Goal: Task Accomplishment & Management: Manage account settings

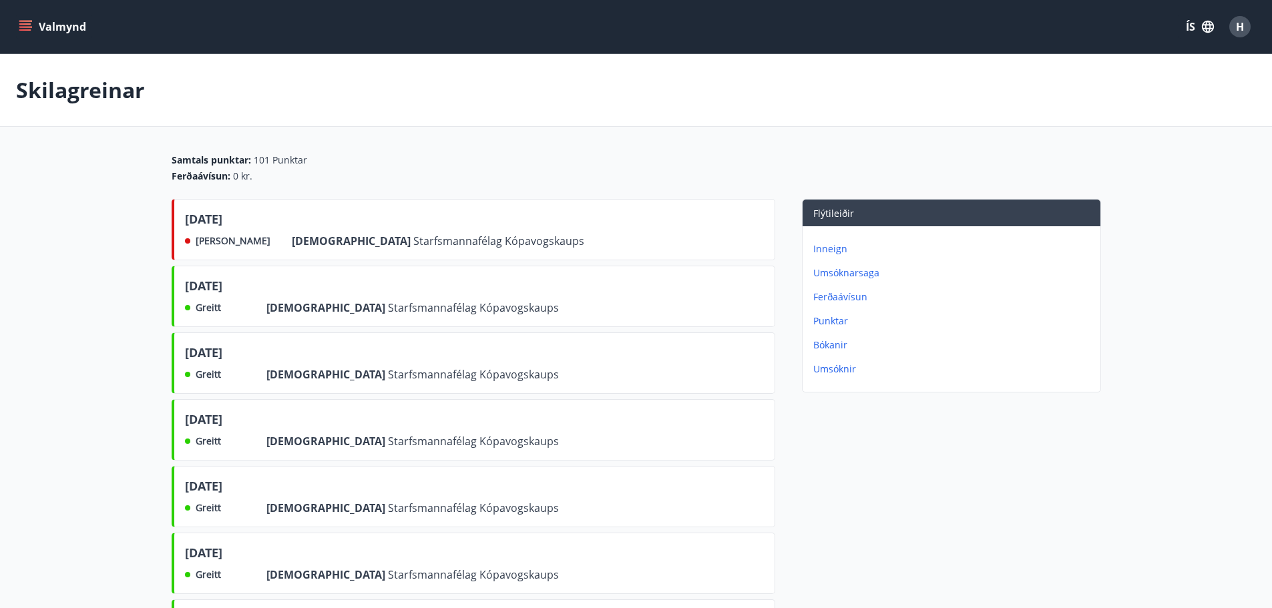
click at [459, 69] on div "Skilagreinar" at bounding box center [636, 90] width 1272 height 73
click at [69, 21] on button "Valmynd" at bounding box center [53, 27] width 75 height 24
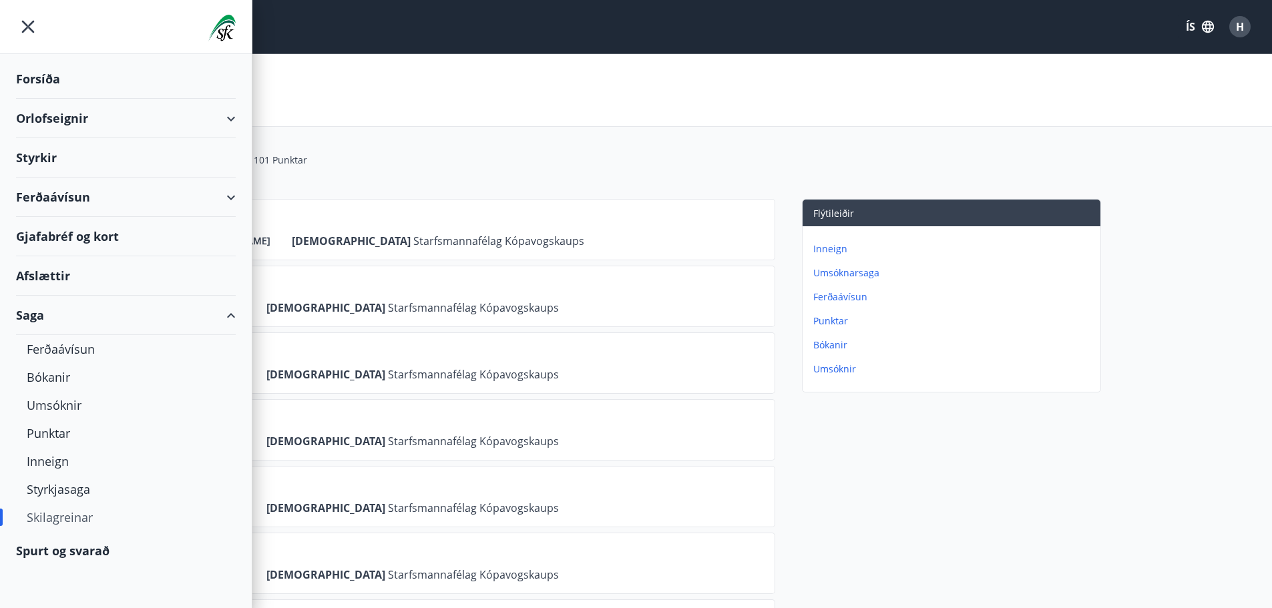
click at [43, 77] on div "Forsíða" at bounding box center [126, 78] width 220 height 39
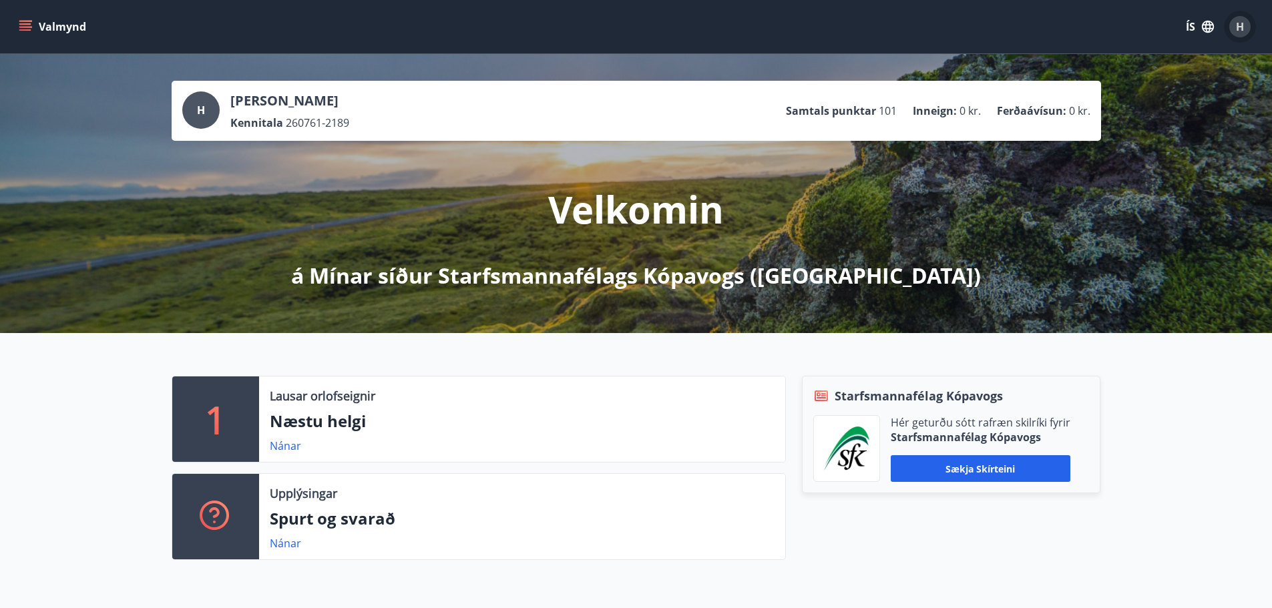
click at [1238, 21] on span "H" at bounding box center [1240, 26] width 8 height 15
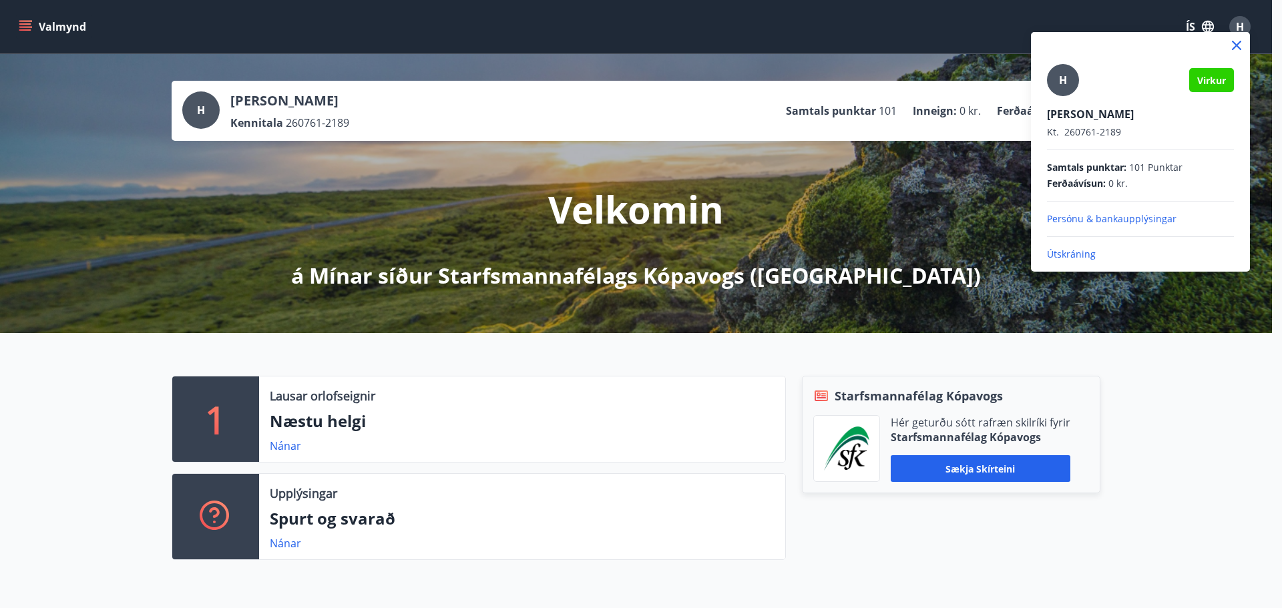
click at [1075, 252] on p "Útskráning" at bounding box center [1140, 254] width 187 height 13
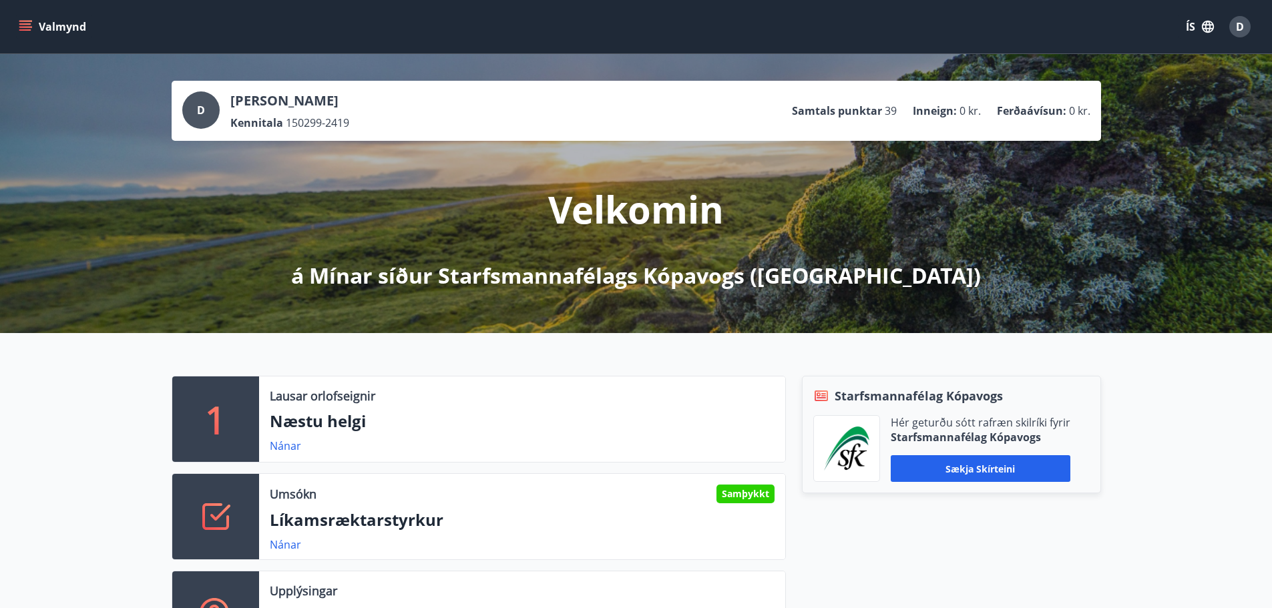
click at [43, 21] on button "Valmynd" at bounding box center [53, 27] width 75 height 24
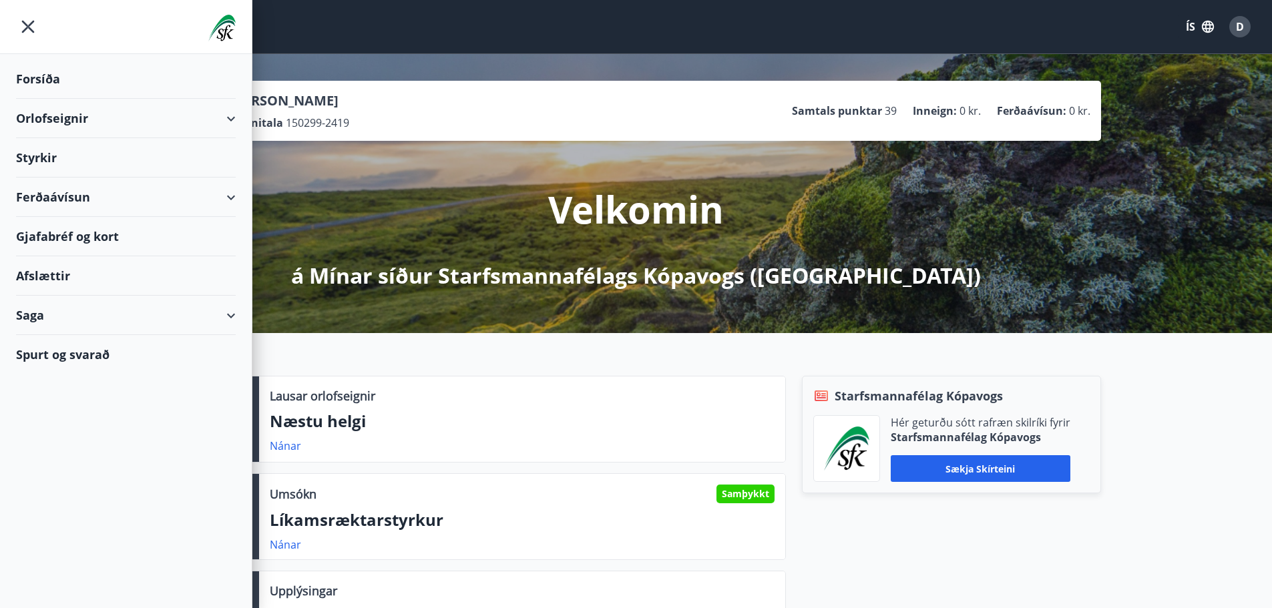
click at [227, 315] on div "Saga" at bounding box center [126, 315] width 220 height 39
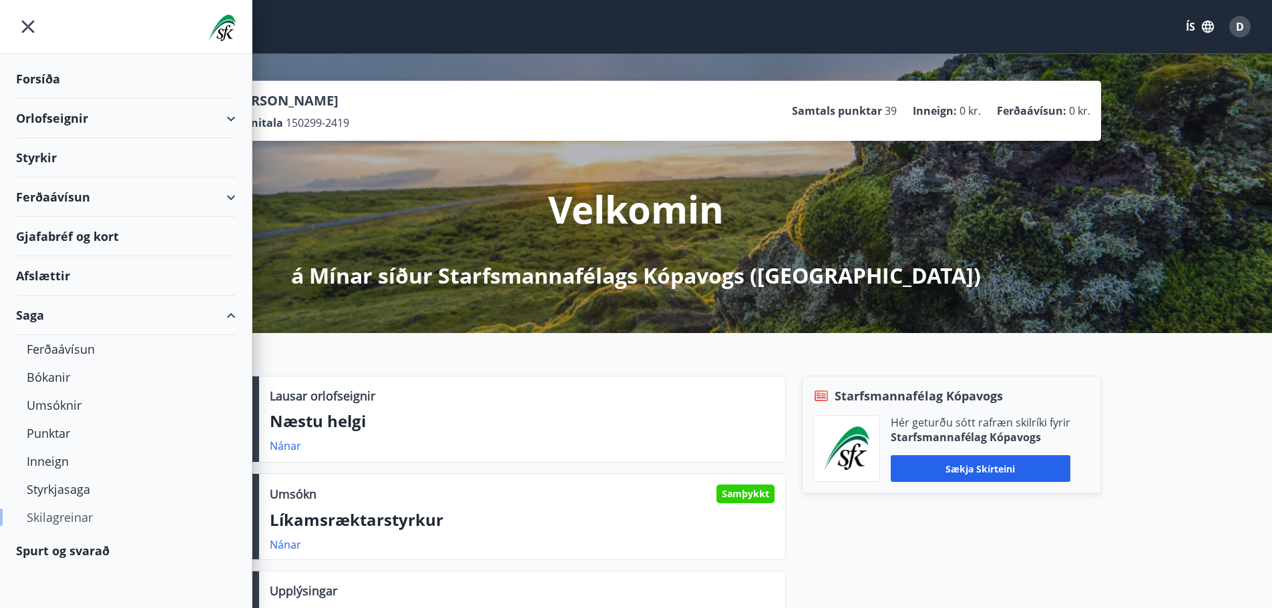
click at [55, 519] on div "Skilagreinar" at bounding box center [126, 517] width 198 height 28
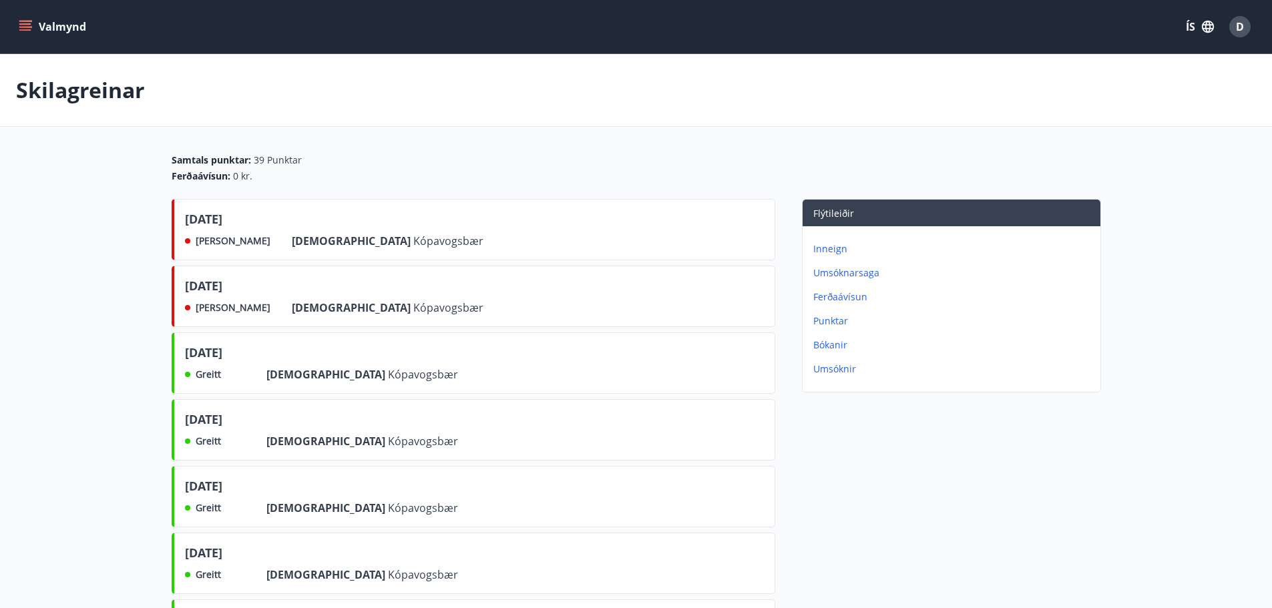
click at [72, 20] on button "Valmynd" at bounding box center [53, 27] width 75 height 24
click at [1238, 24] on span "D" at bounding box center [1240, 26] width 8 height 15
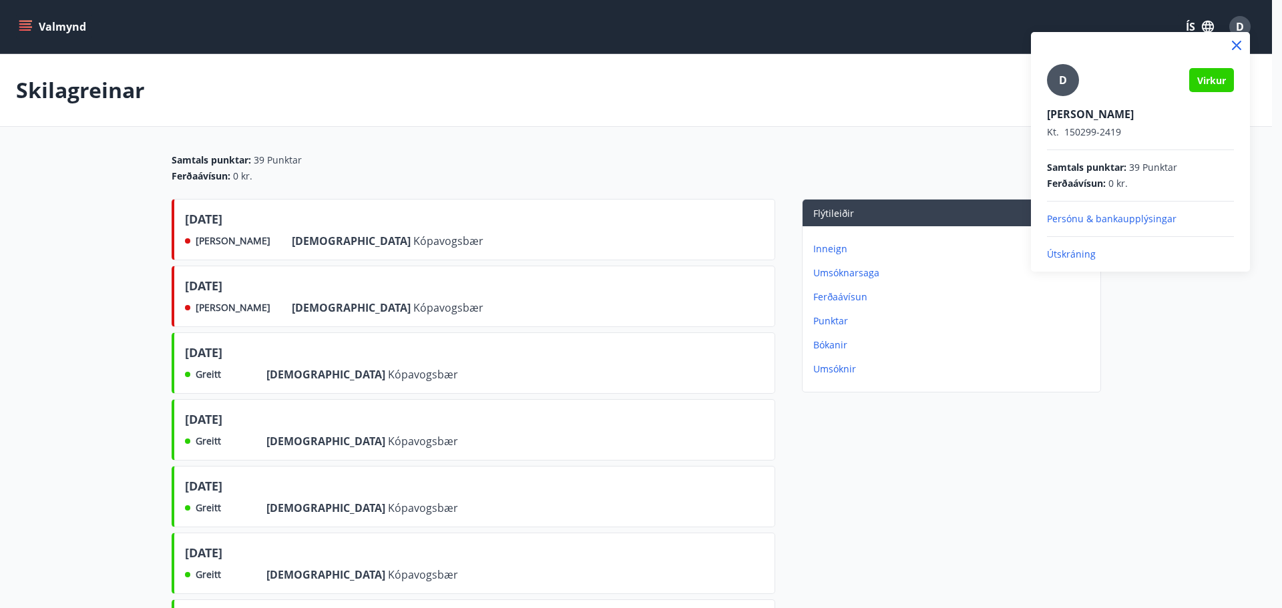
click at [1057, 252] on p "Útskráning" at bounding box center [1140, 254] width 187 height 13
